Goal: Transaction & Acquisition: Purchase product/service

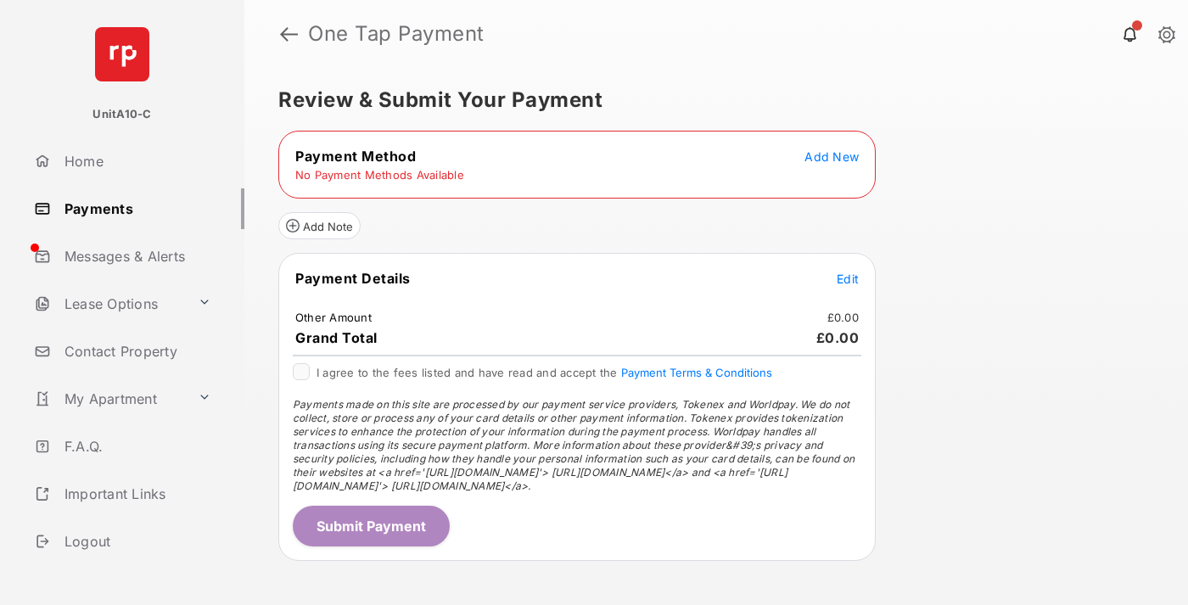
click at [832, 156] on span "Add New" at bounding box center [832, 156] width 54 height 14
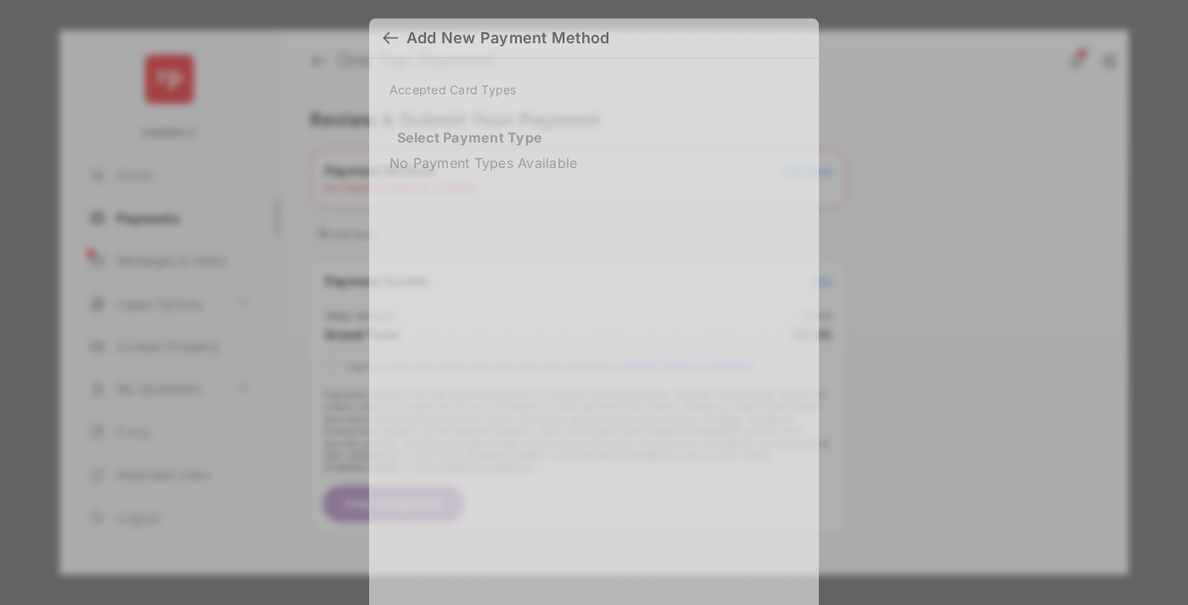
scroll to position [12, 0]
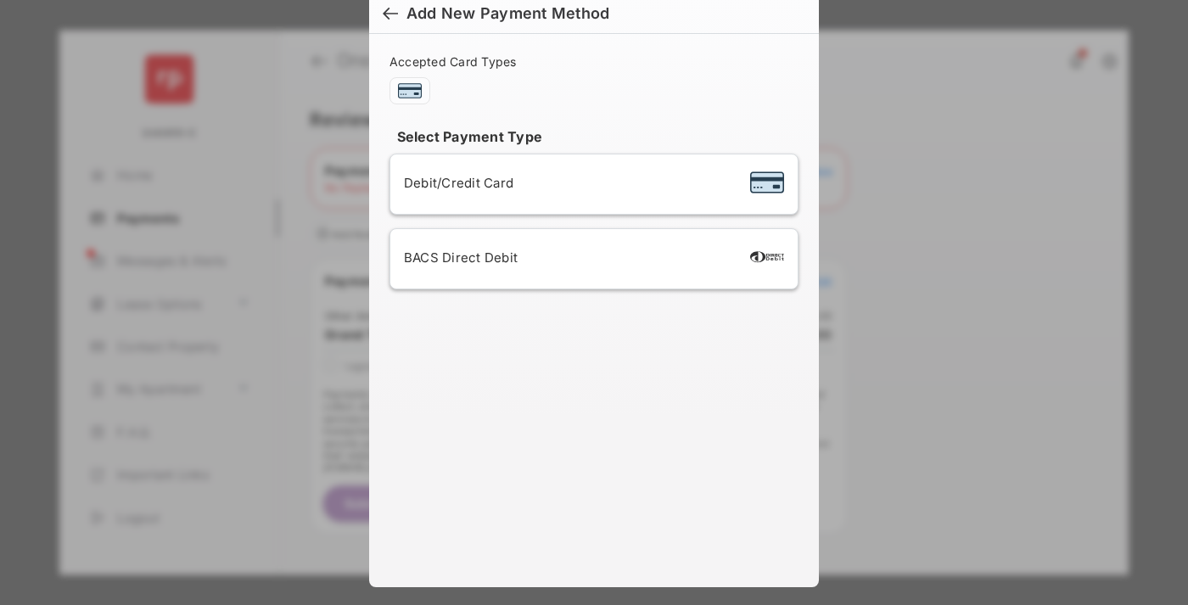
click at [454, 182] on span "Debit/Credit Card" at bounding box center [458, 183] width 109 height 16
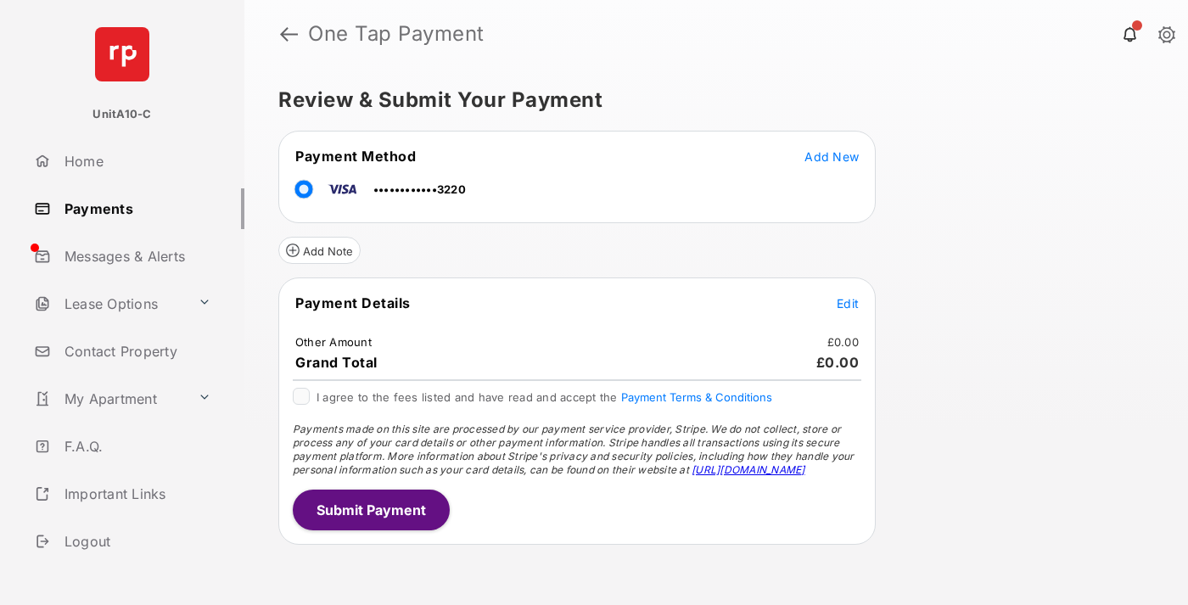
click at [848, 303] on span "Edit" at bounding box center [848, 303] width 22 height 14
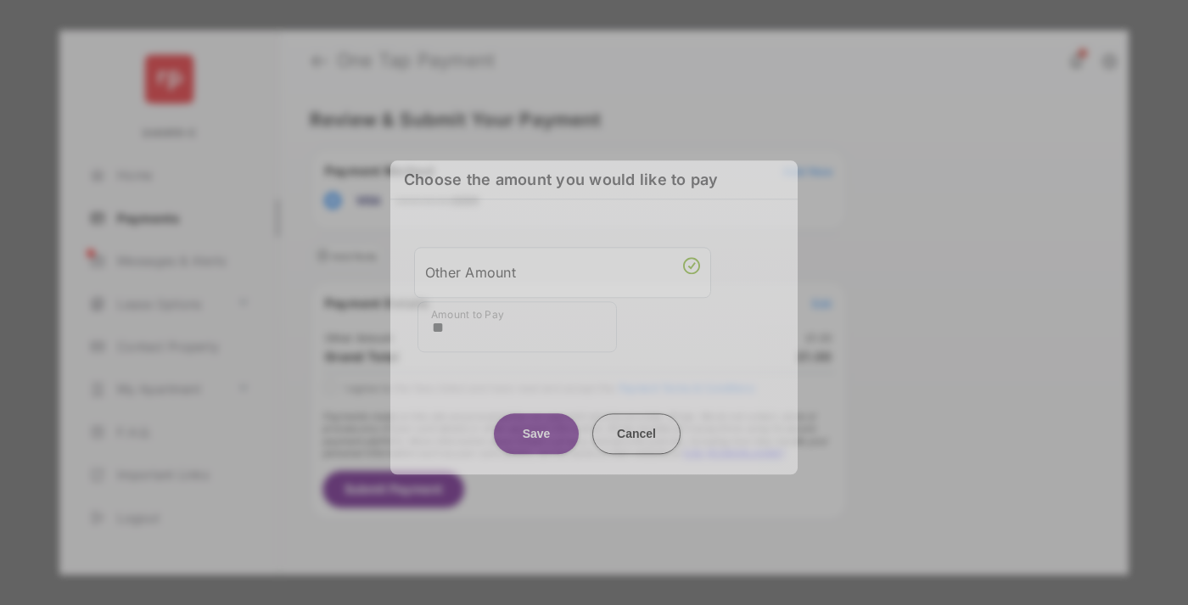
click at [536, 428] on button "Save" at bounding box center [536, 433] width 85 height 41
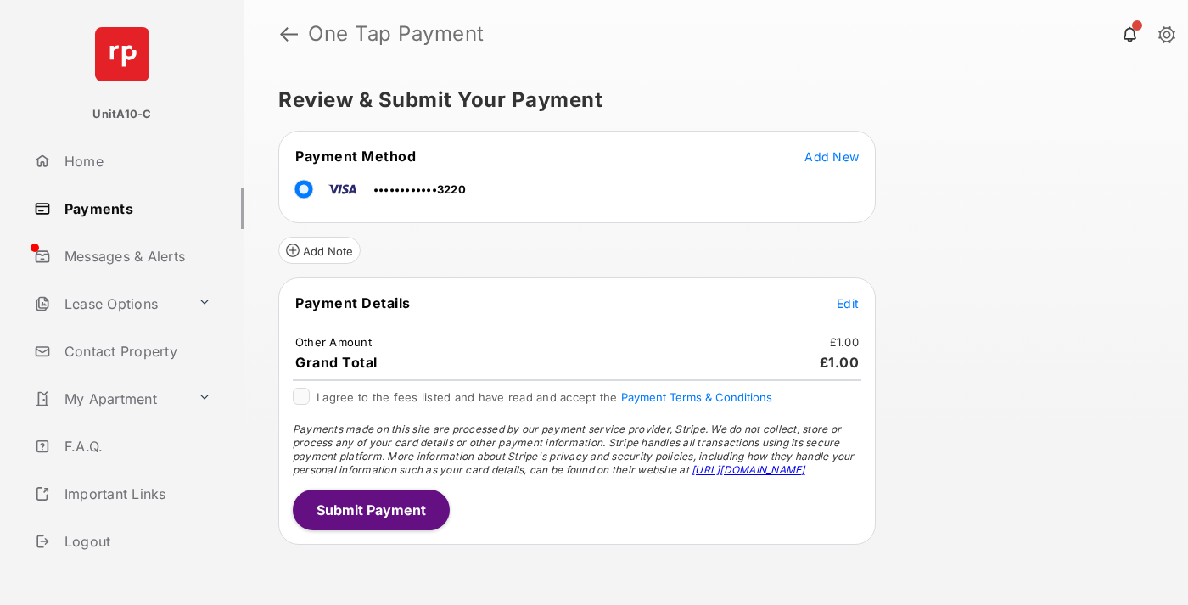
click at [370, 509] on button "Submit Payment" at bounding box center [371, 510] width 157 height 41
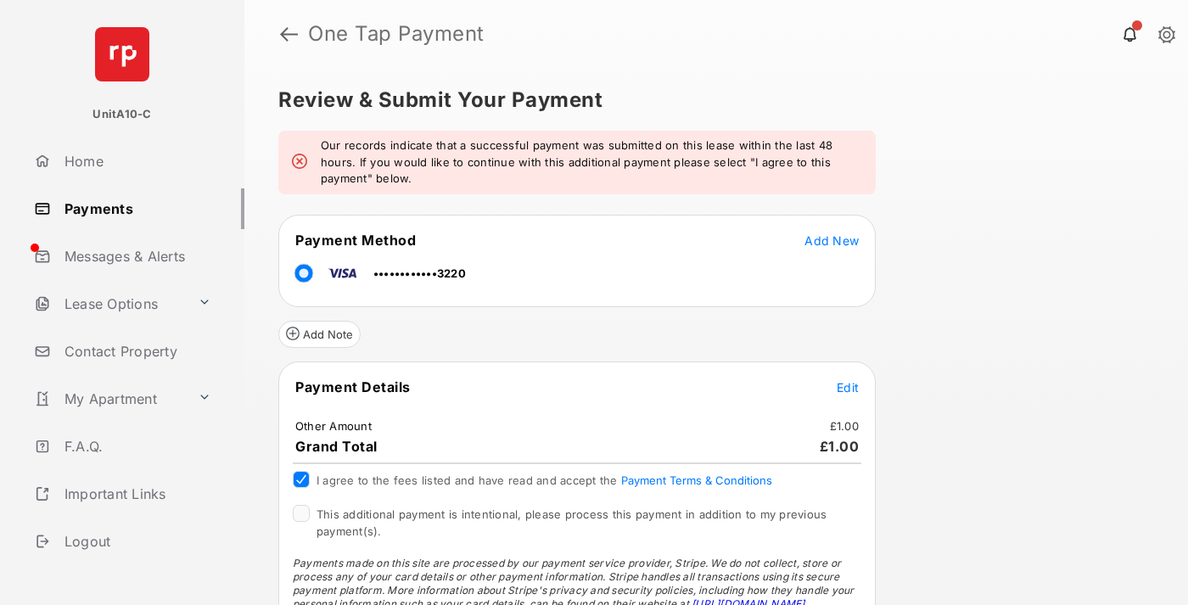
click at [569, 514] on span "This additional payment is intentional, please process this payment in addition…" at bounding box center [572, 523] width 510 height 31
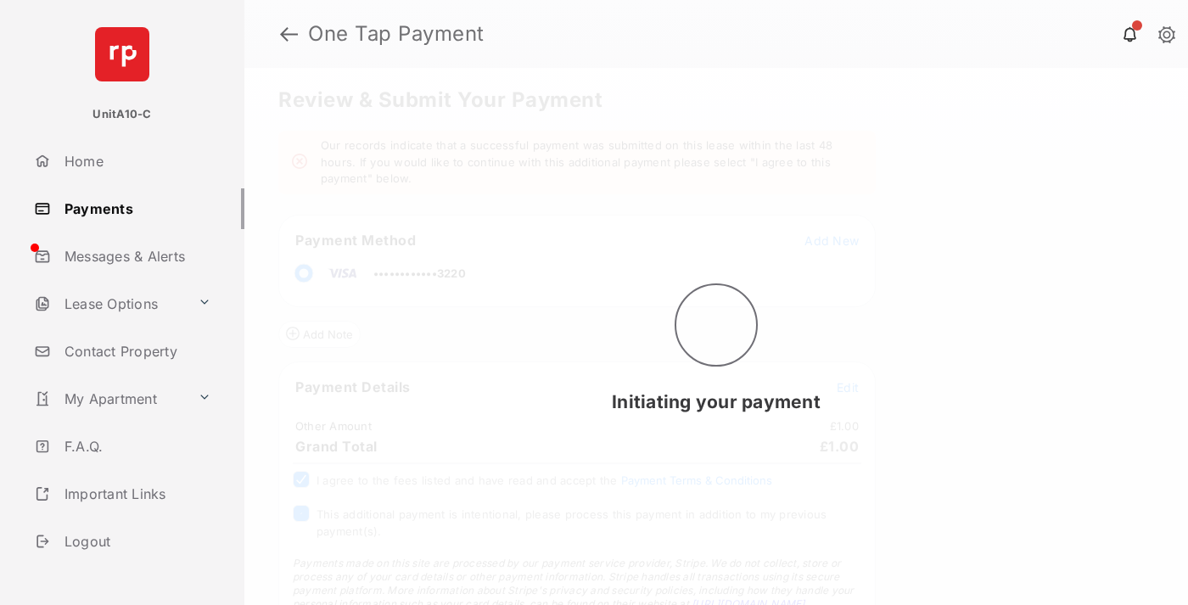
scroll to position [59, 0]
